Goal: Navigation & Orientation: Understand site structure

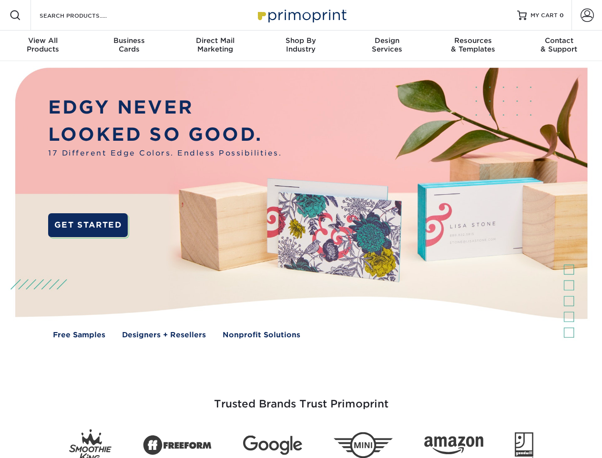
click at [301, 229] on img at bounding box center [301, 210] width 596 height 298
click at [15, 15] on span at bounding box center [15, 15] width 11 height 11
click at [587, 15] on span at bounding box center [587, 15] width 13 height 13
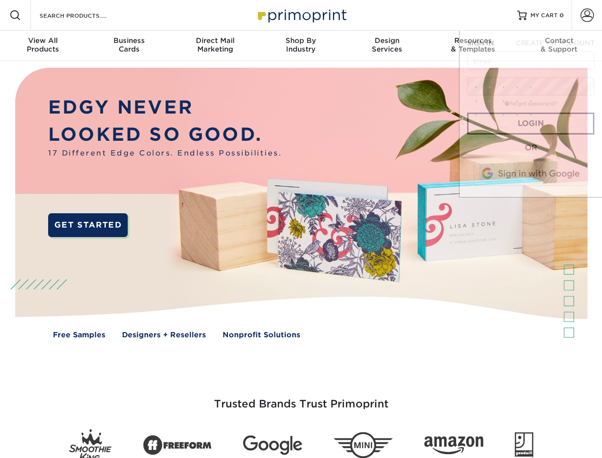
click at [43, 46] on div "View All Products" at bounding box center [43, 44] width 86 height 17
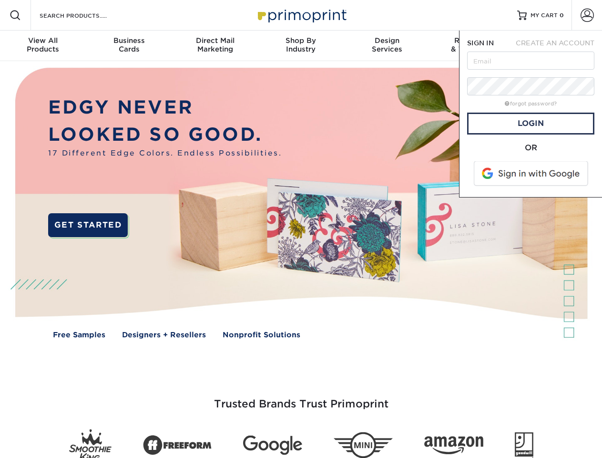
click at [129, 46] on div "Business Cards" at bounding box center [129, 44] width 86 height 17
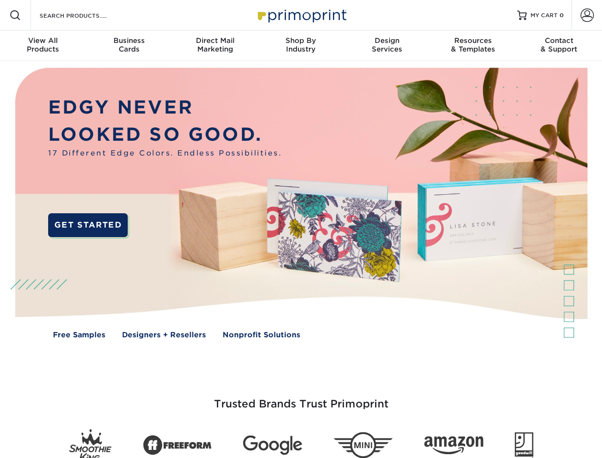
click at [215, 46] on div "Direct Mail Marketing" at bounding box center [215, 44] width 86 height 17
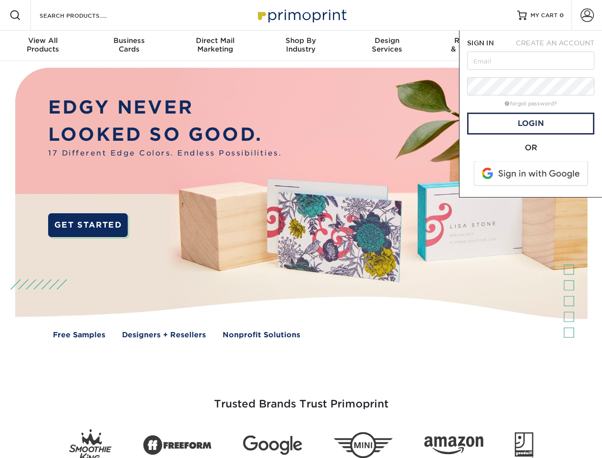
click at [301, 46] on div "Shop By Industry" at bounding box center [301, 44] width 86 height 17
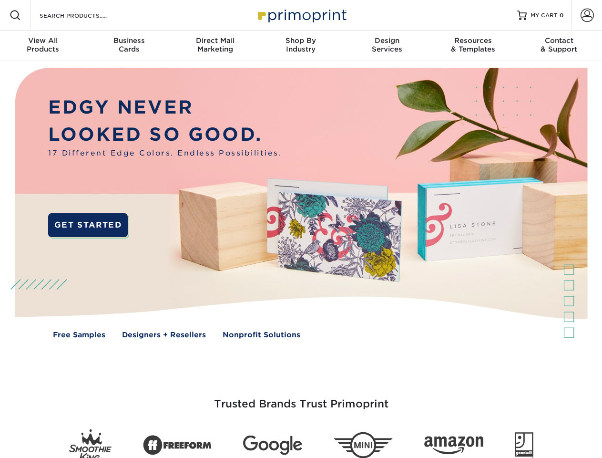
click at [387, 46] on div "Design Services" at bounding box center [387, 44] width 86 height 17
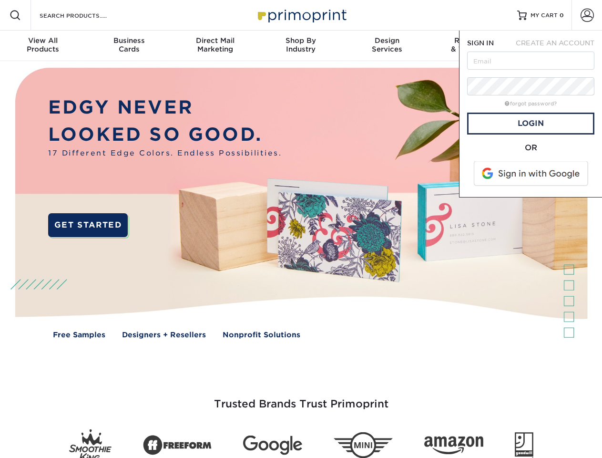
click at [473, 46] on span "SIGN IN" at bounding box center [480, 43] width 27 height 8
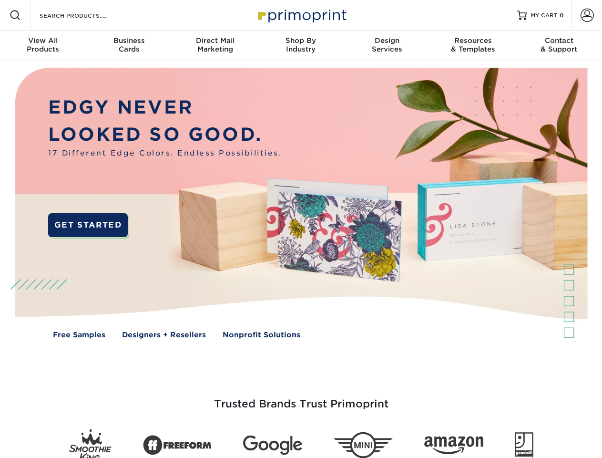
click at [559, 46] on div "Contact & Support" at bounding box center [559, 44] width 86 height 17
